Goal: Task Accomplishment & Management: Use online tool/utility

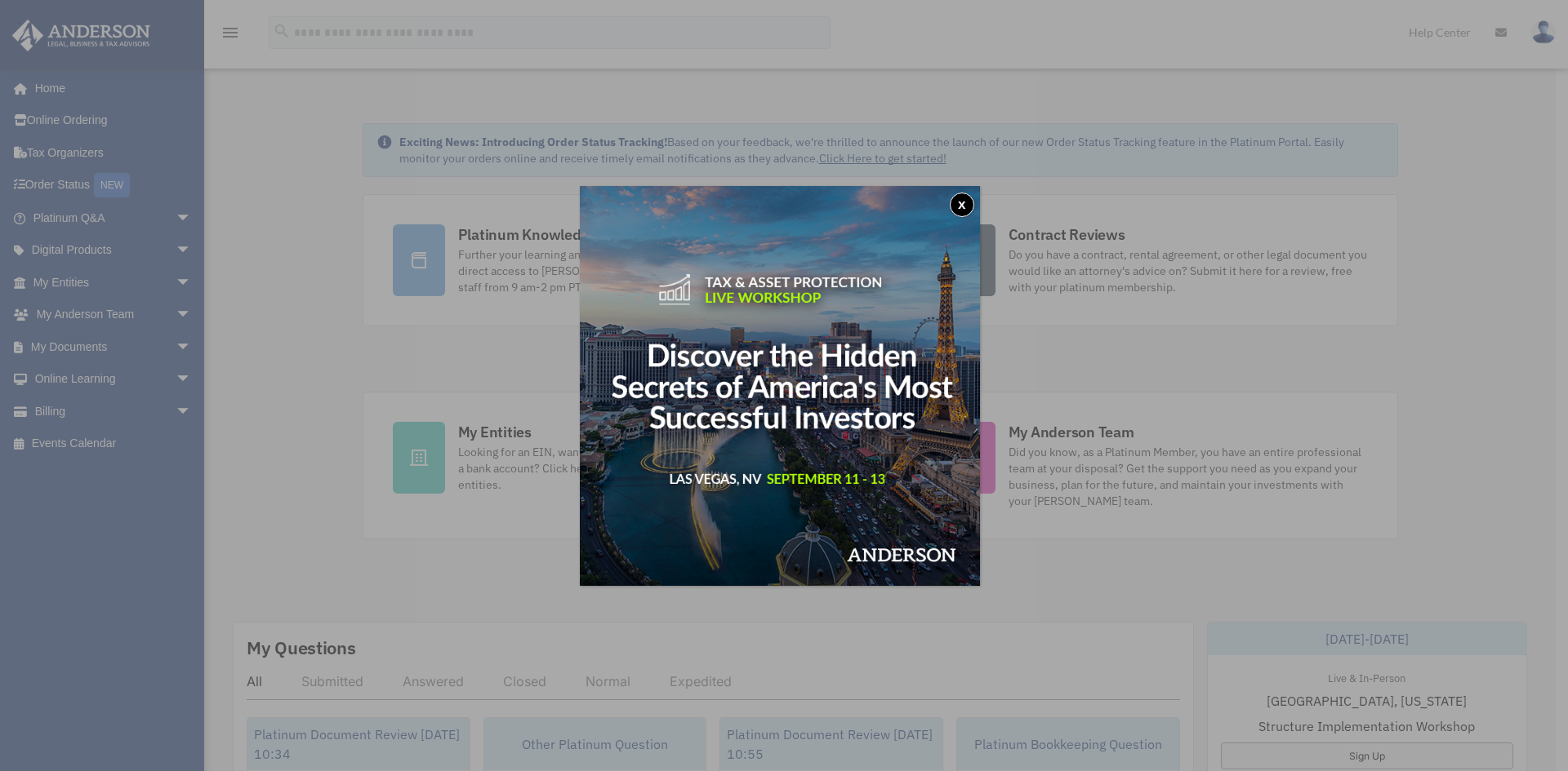
click at [961, 204] on button "x" at bounding box center [962, 205] width 24 height 24
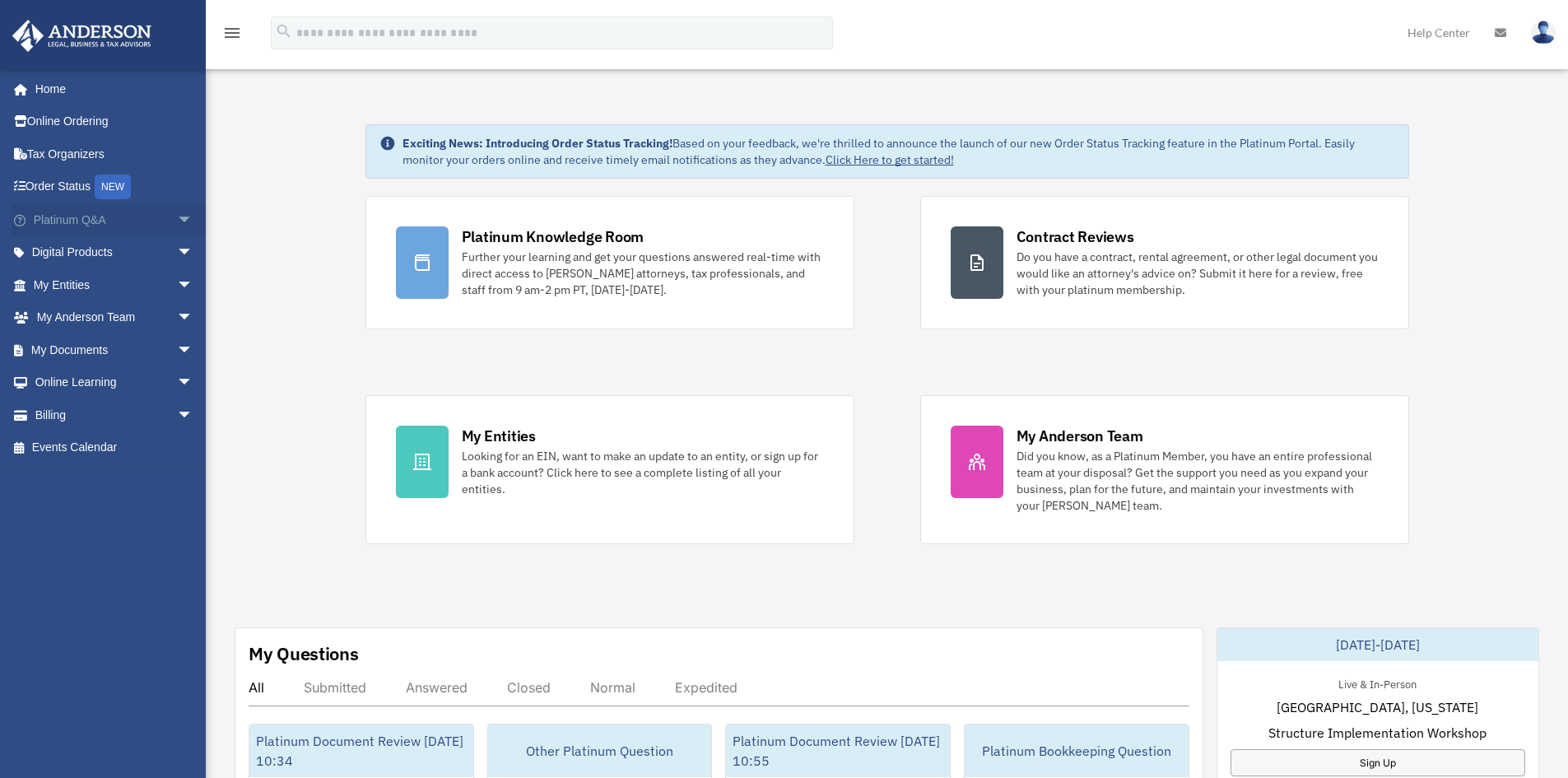
click at [177, 216] on span "arrow_drop_down" at bounding box center [194, 220] width 33 height 34
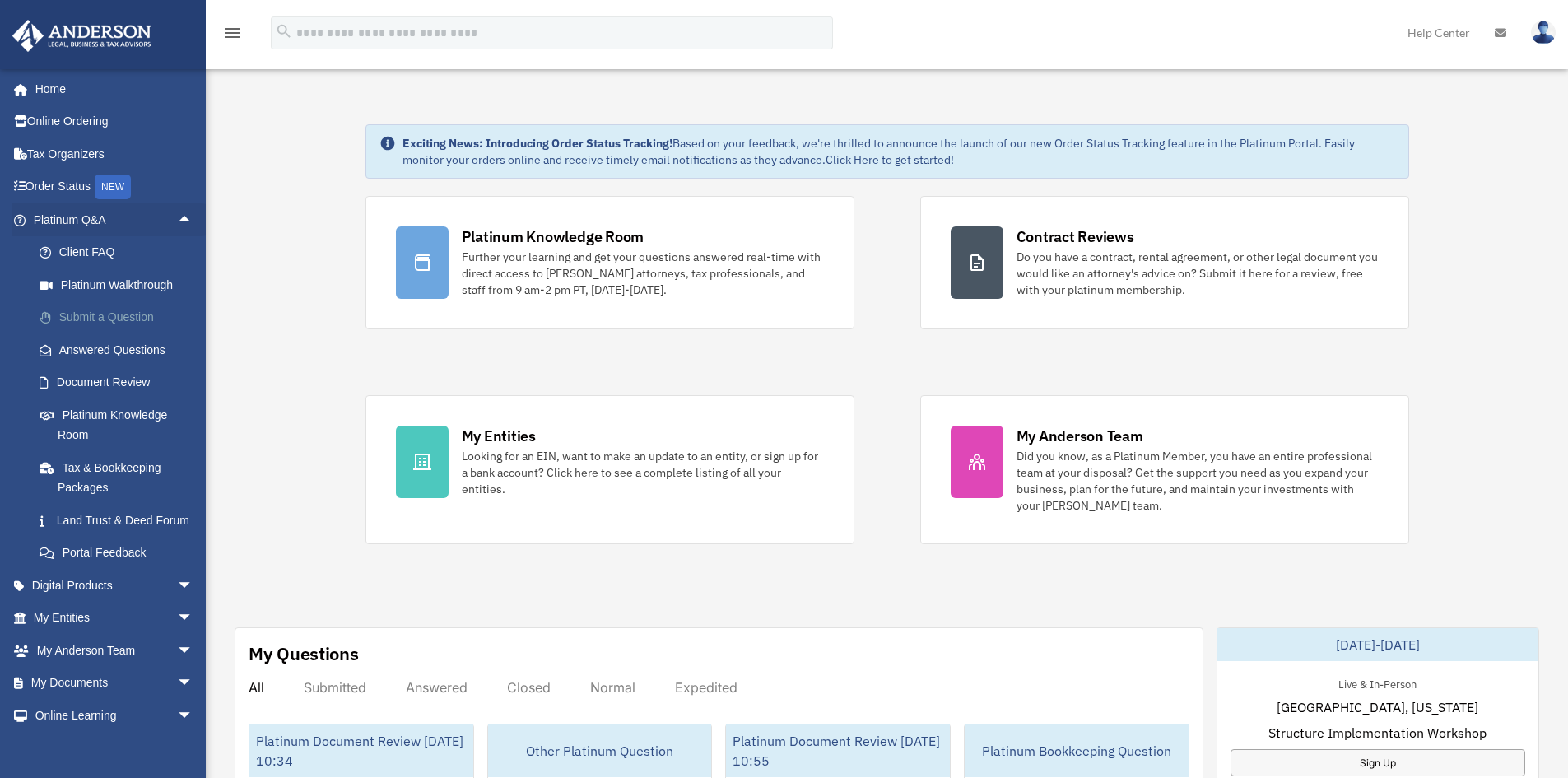
click at [97, 314] on link "Submit a Question" at bounding box center [120, 318] width 195 height 33
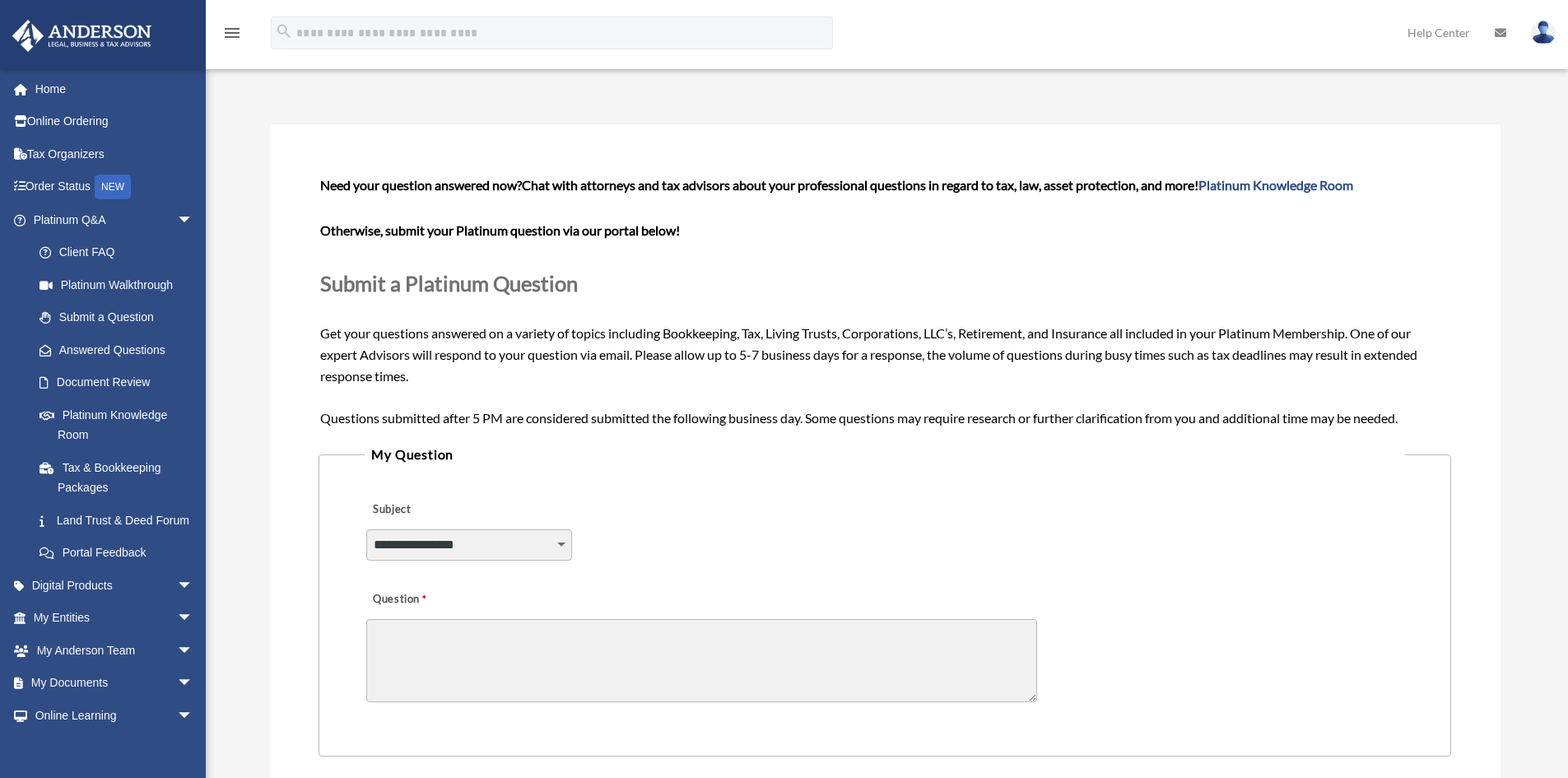
scroll to position [164, 0]
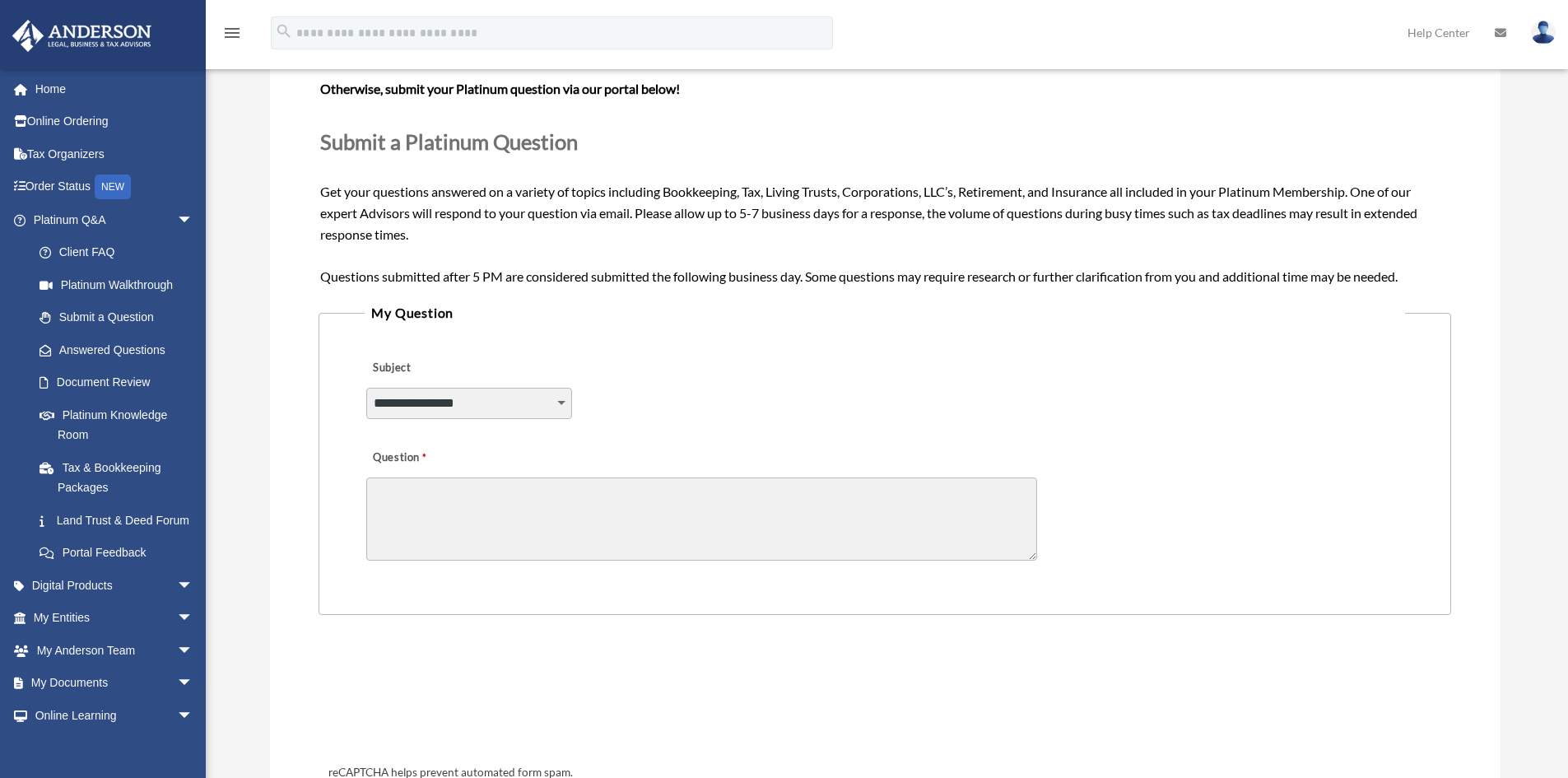
click at [683, 479] on textarea "Question" at bounding box center [701, 519] width 671 height 83
drag, startPoint x: 746, startPoint y: 212, endPoint x: 762, endPoint y: 210, distance: 16.1
click at [762, 210] on span "Need your question answered now? Chat with attorneys and tax advisors about you…" at bounding box center [884, 159] width 1129 height 248
click at [558, 471] on div "Question" at bounding box center [884, 503] width 1040 height 132
click at [551, 492] on textarea "Question" at bounding box center [701, 519] width 671 height 83
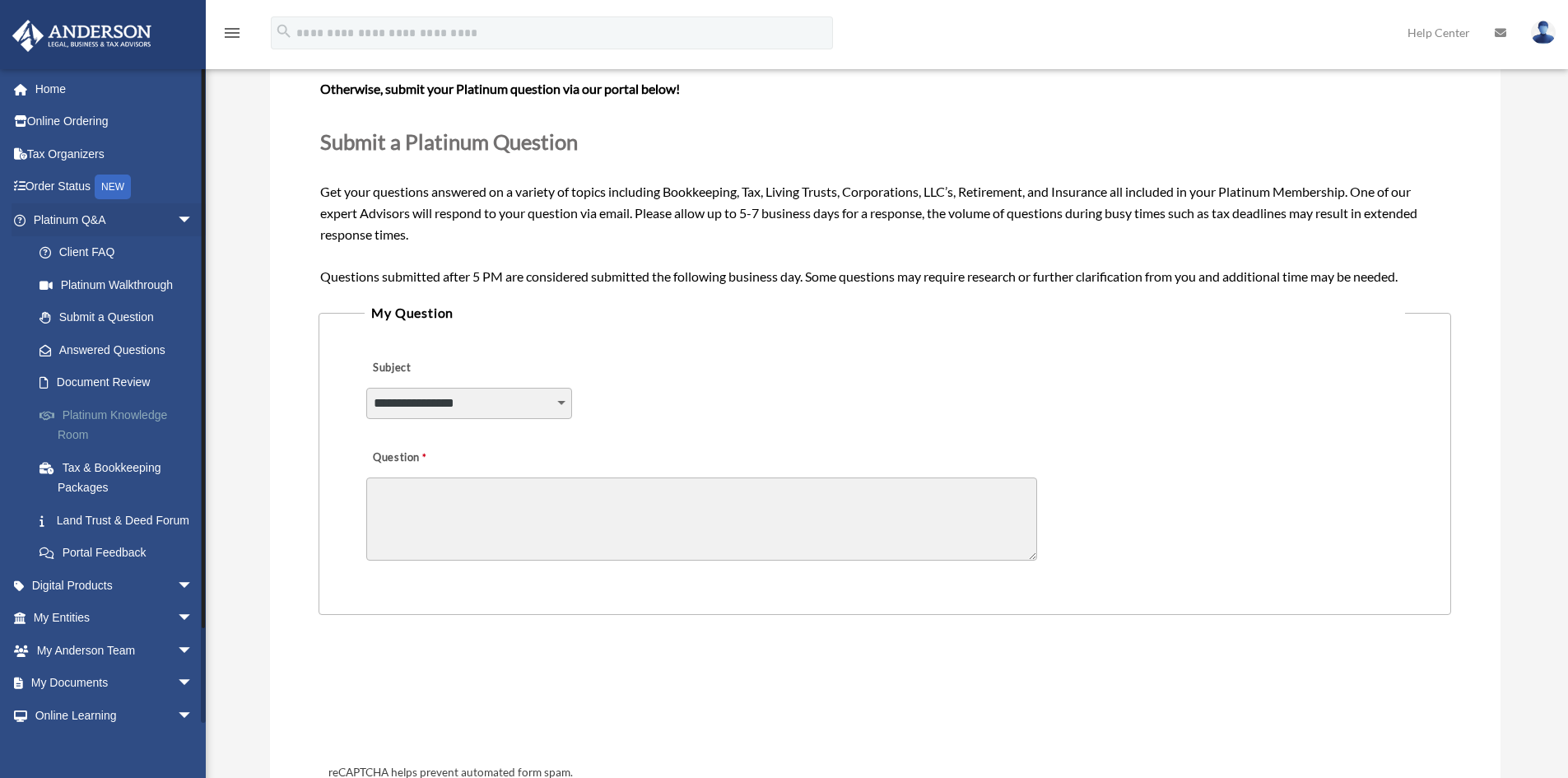
click at [124, 419] on link "Platinum Knowledge Room" at bounding box center [120, 425] width 195 height 53
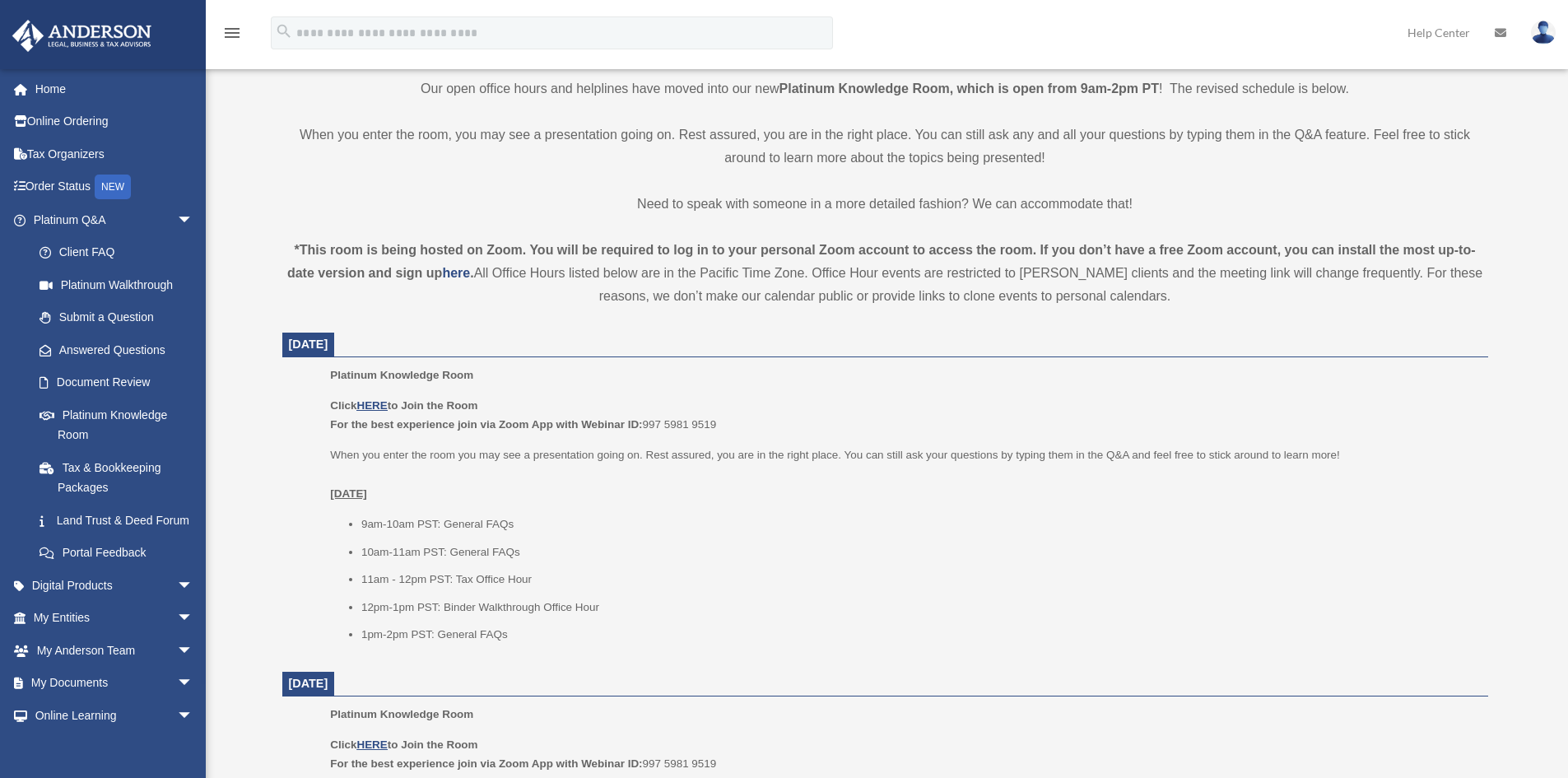
scroll to position [412, 0]
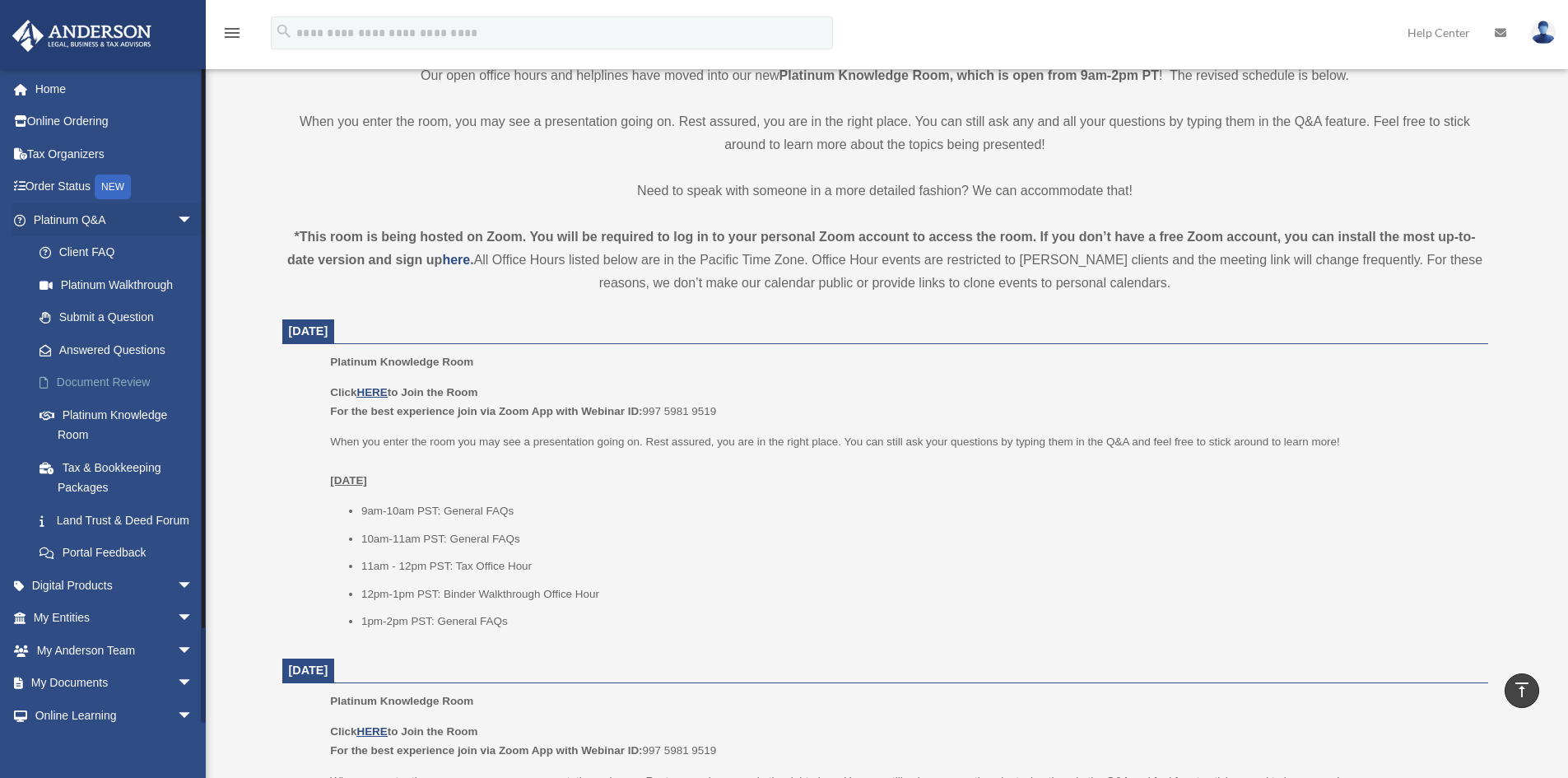
click at [69, 388] on link "Document Review" at bounding box center [120, 383] width 195 height 33
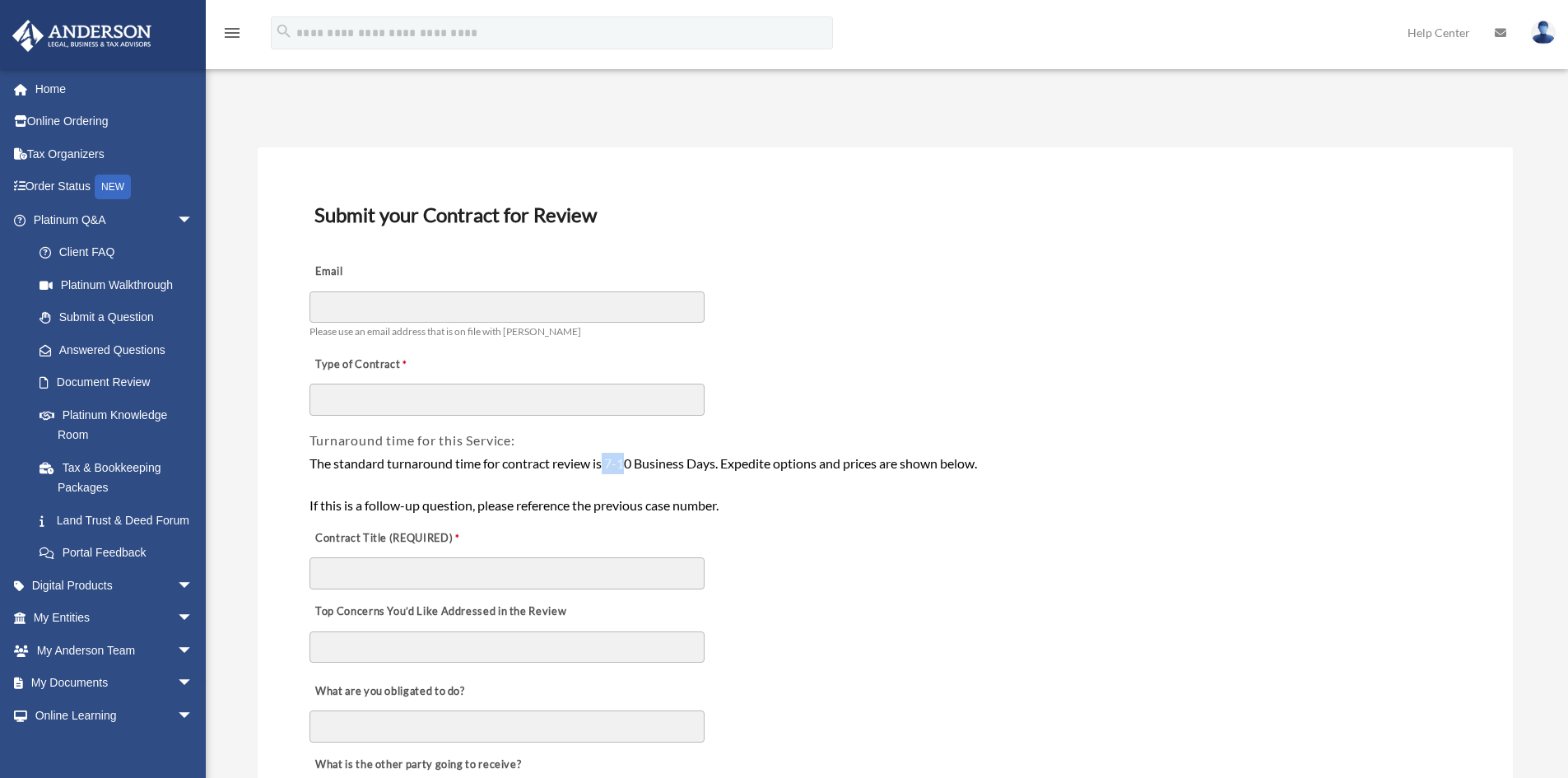
drag, startPoint x: 607, startPoint y: 462, endPoint x: 631, endPoint y: 465, distance: 24.2
click at [631, 465] on div "The standard turnaround time for contract review is 7-10 Business Days. Expedit…" at bounding box center [884, 484] width 1151 height 64
click at [637, 471] on div "The standard turnaround time for contract review is 7-10 Business Days. Expedit…" at bounding box center [884, 484] width 1151 height 64
click at [177, 603] on span "arrow_drop_down" at bounding box center [194, 585] width 33 height 34
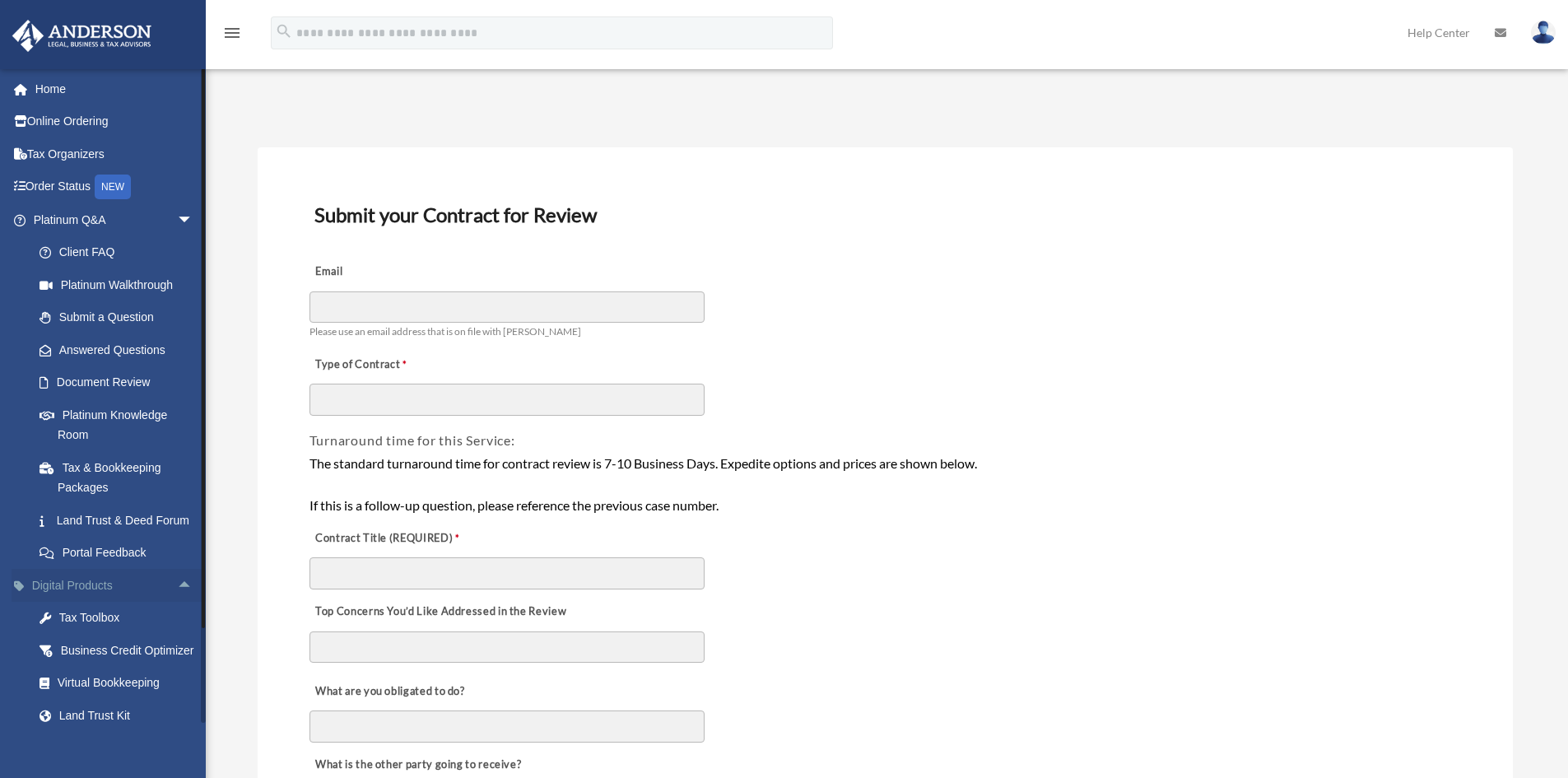
click at [177, 603] on span "arrow_drop_up" at bounding box center [194, 585] width 33 height 34
click at [177, 636] on span "arrow_drop_down" at bounding box center [194, 618] width 33 height 34
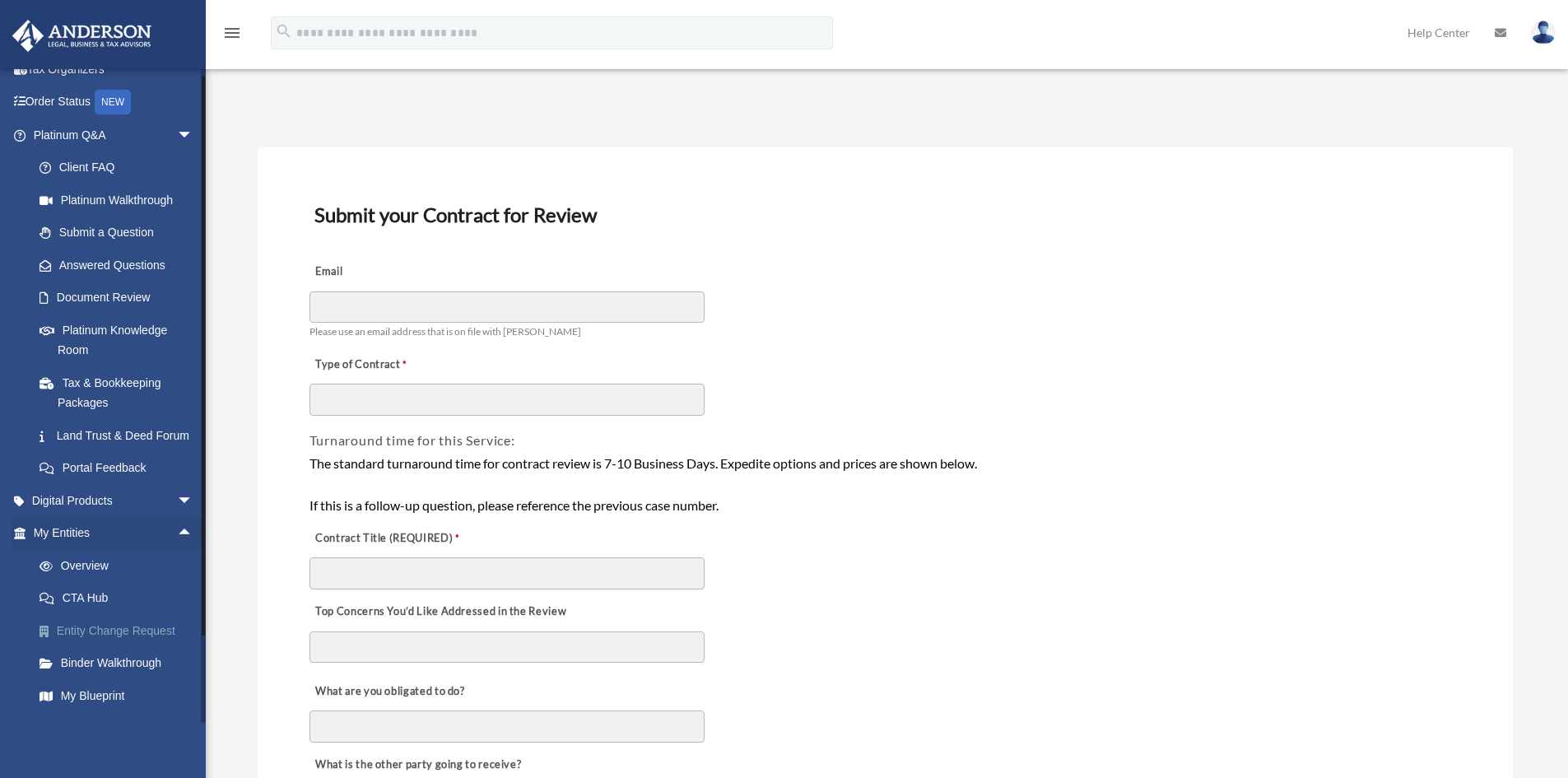
scroll to position [164, 0]
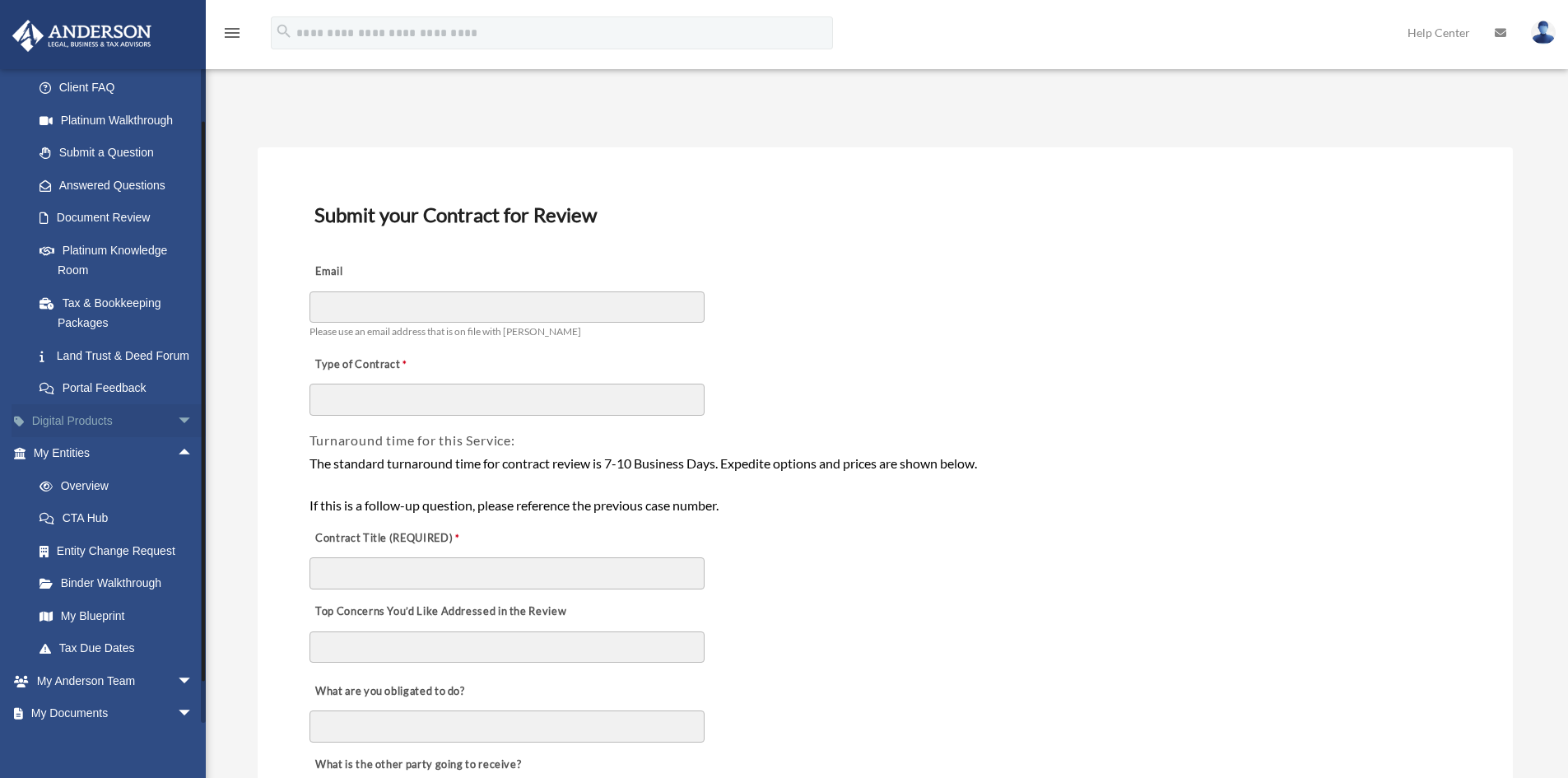
click at [177, 432] on span "arrow_drop_down" at bounding box center [194, 421] width 33 height 34
click at [177, 432] on span "arrow_drop_up" at bounding box center [194, 421] width 33 height 34
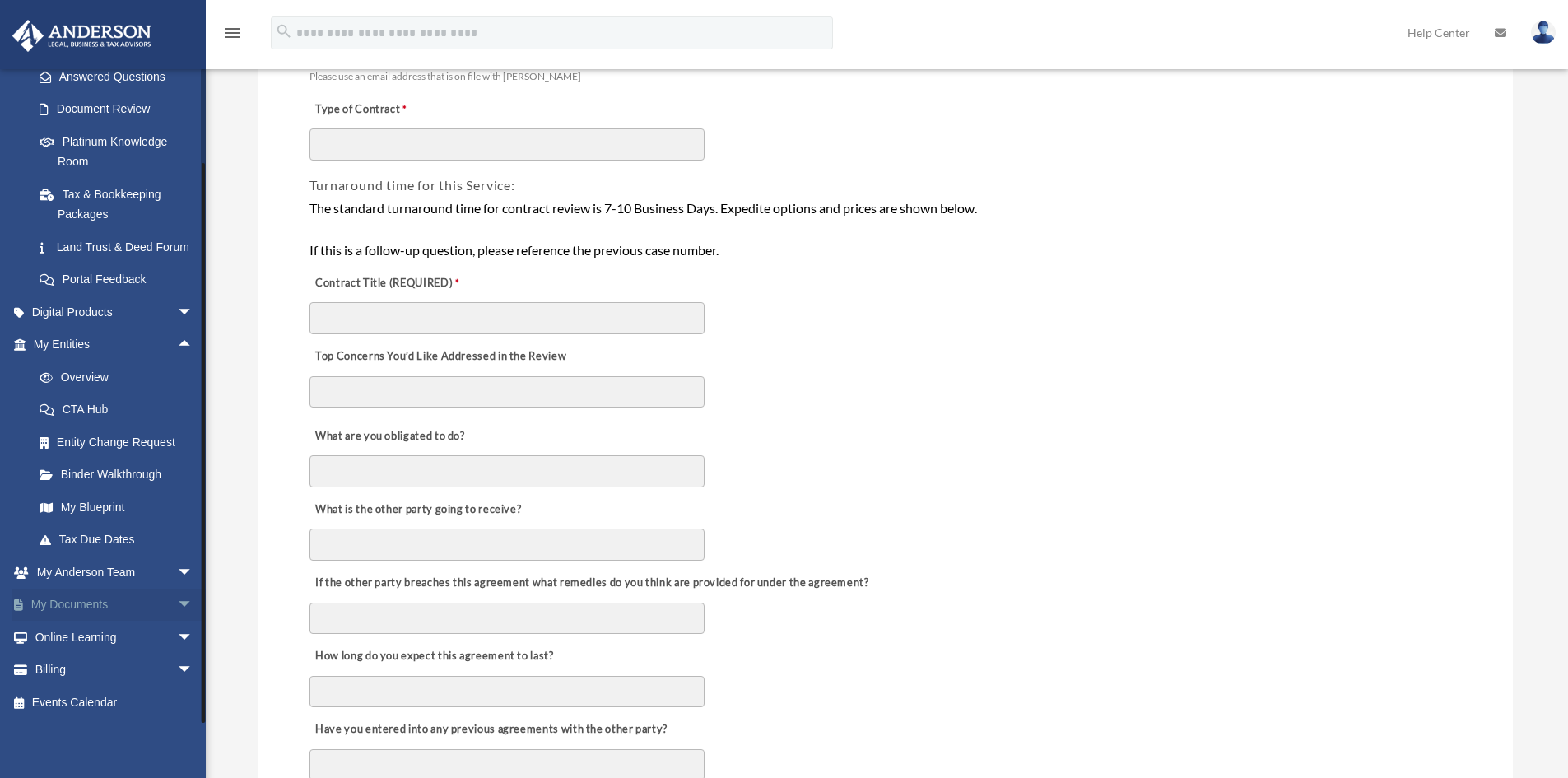
scroll to position [330, 0]
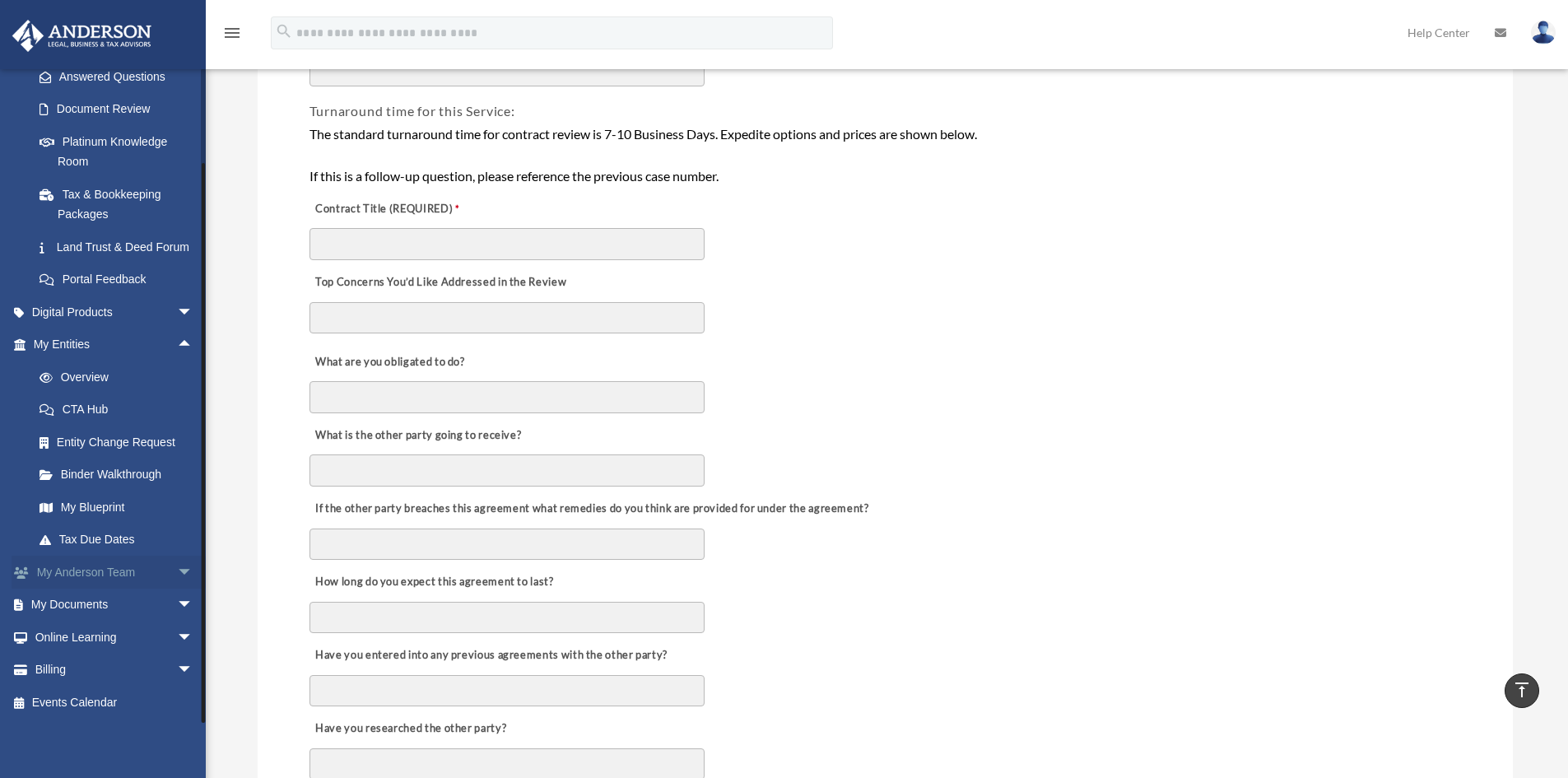
click at [177, 564] on span "arrow_drop_down" at bounding box center [194, 572] width 33 height 34
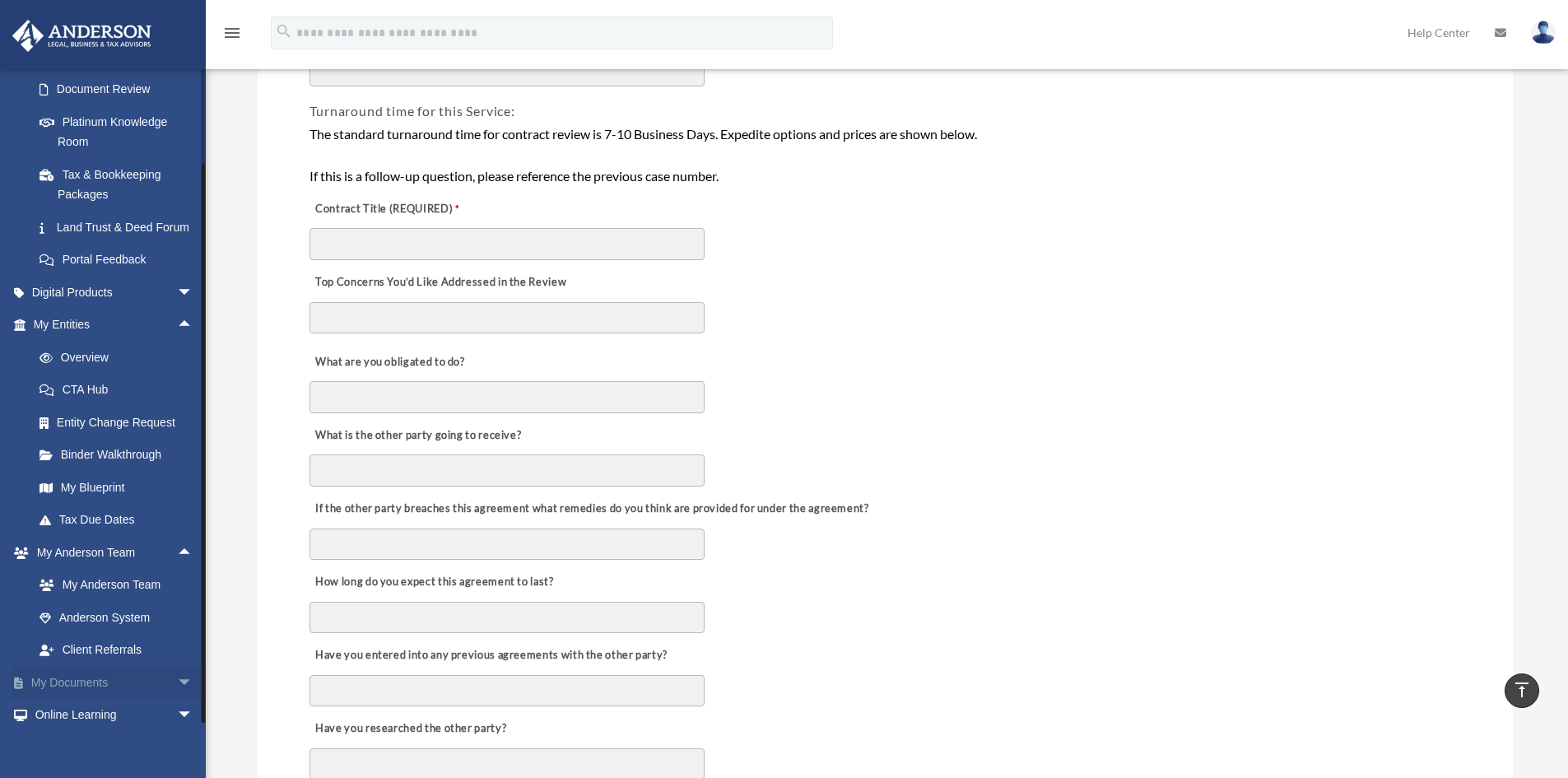
click at [124, 699] on link "My Documents arrow_drop_down" at bounding box center [114, 683] width 206 height 33
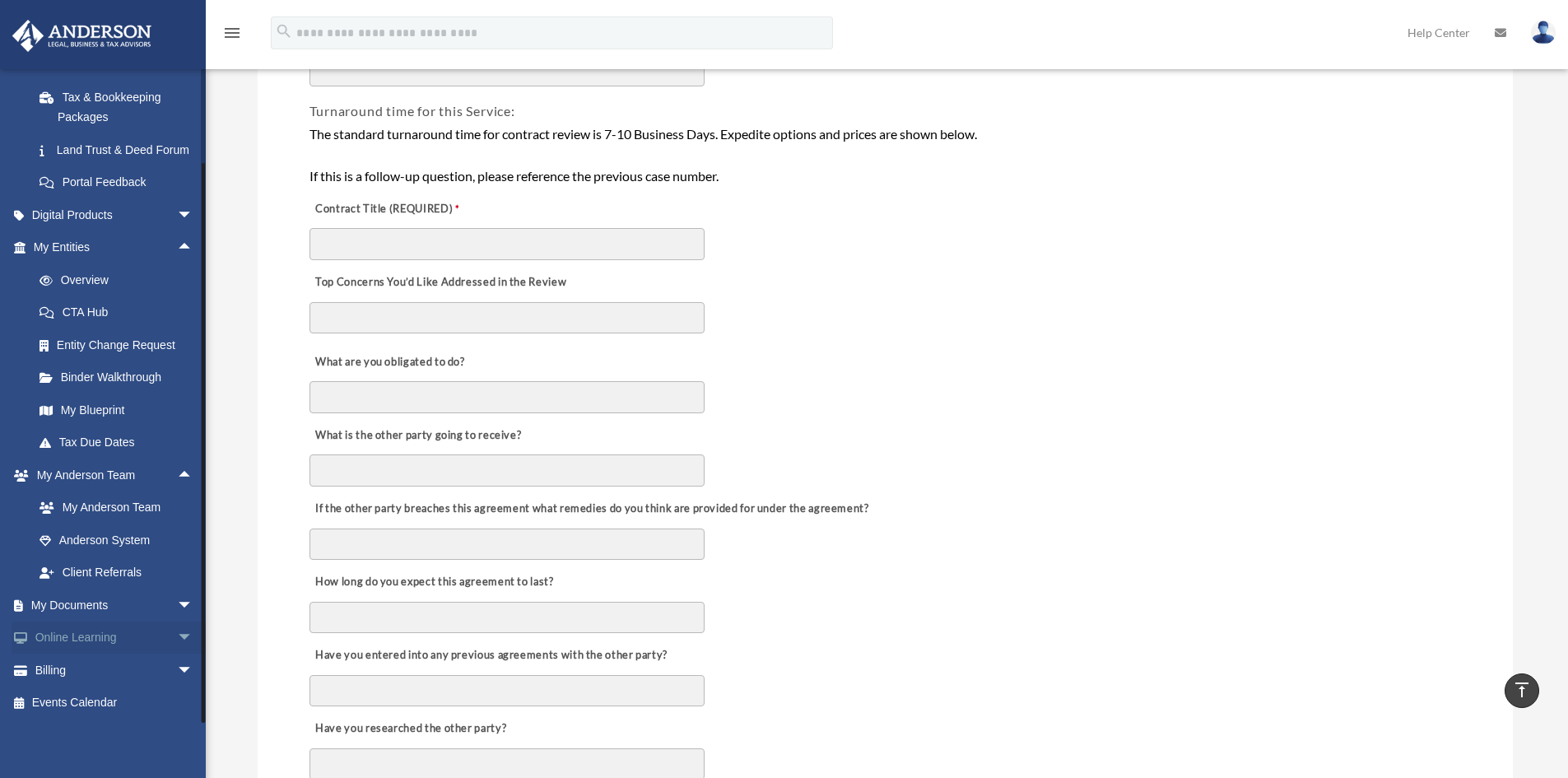
scroll to position [391, 0]
click at [177, 594] on span "arrow_drop_down" at bounding box center [194, 606] width 33 height 34
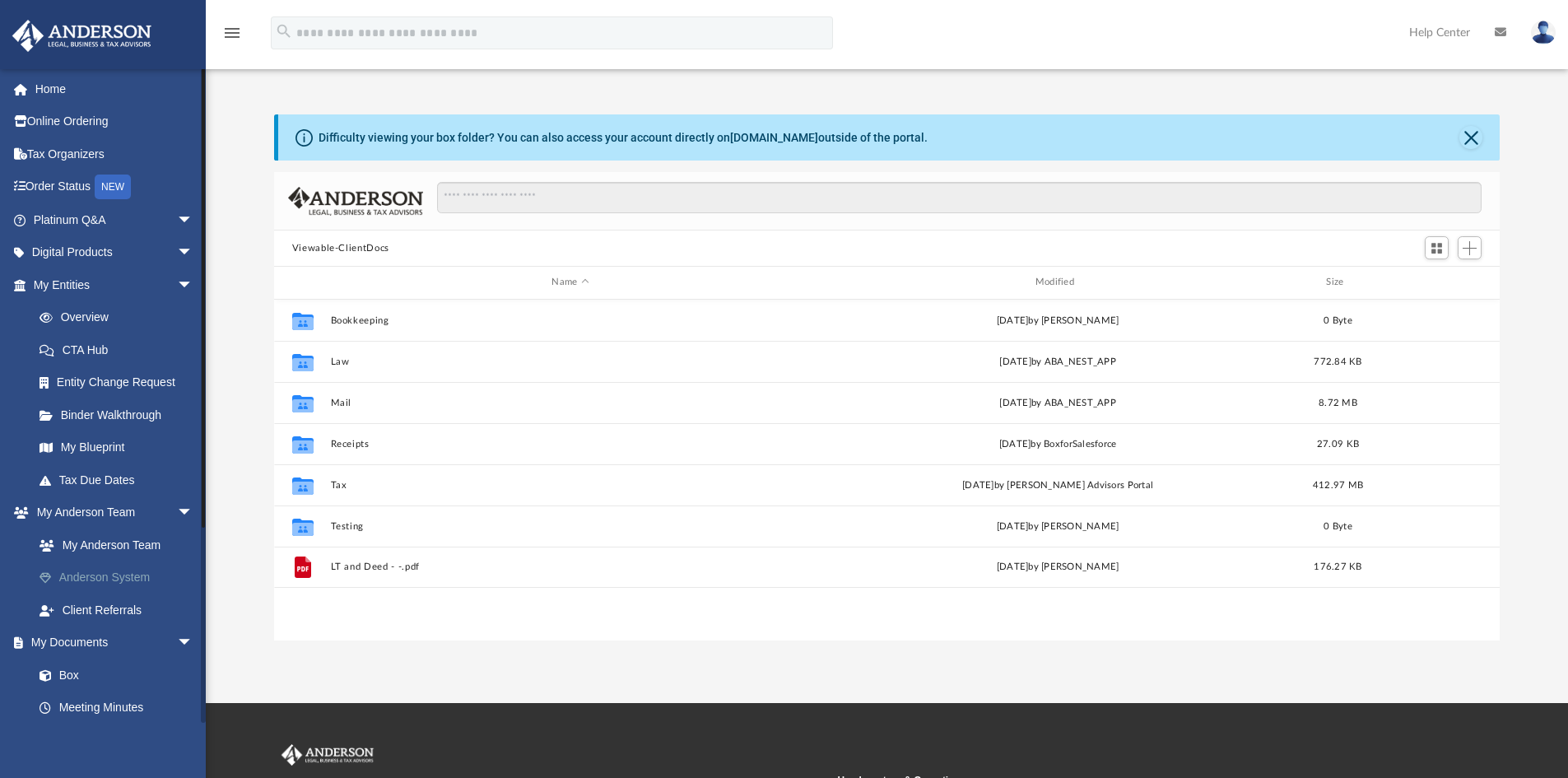
scroll to position [362, 1213]
click at [77, 673] on link "Box" at bounding box center [120, 675] width 195 height 33
click at [116, 709] on link "Meeting Minutes" at bounding box center [120, 709] width 195 height 33
